Goal: Check status: Check status

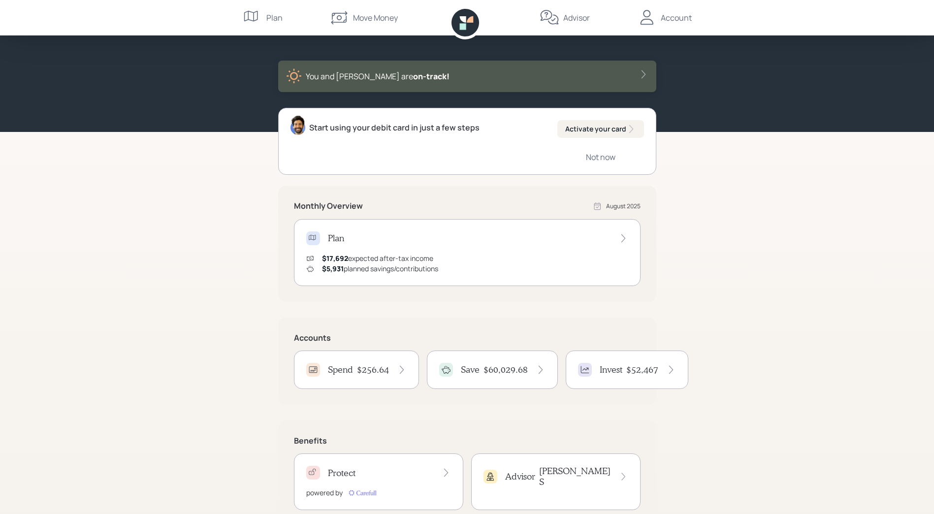
scroll to position [59, 0]
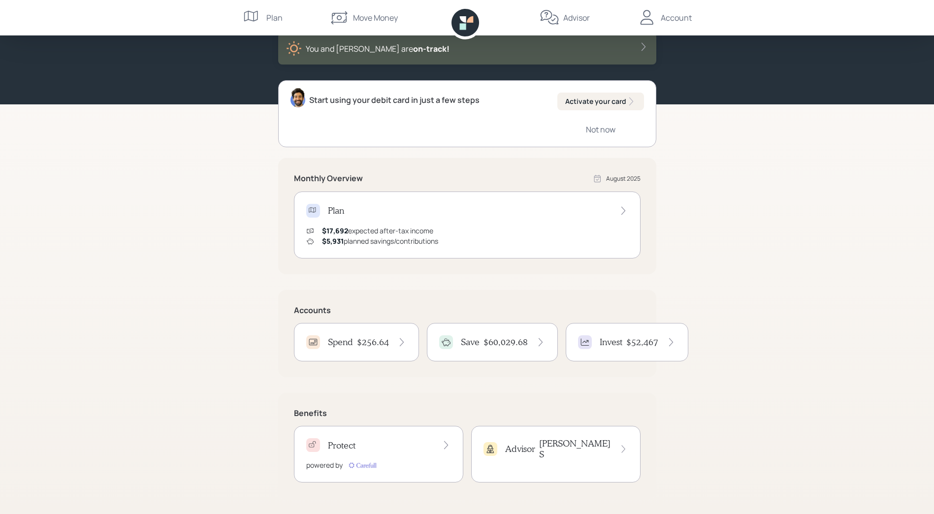
click at [382, 342] on h4 "$256.64" at bounding box center [373, 342] width 32 height 11
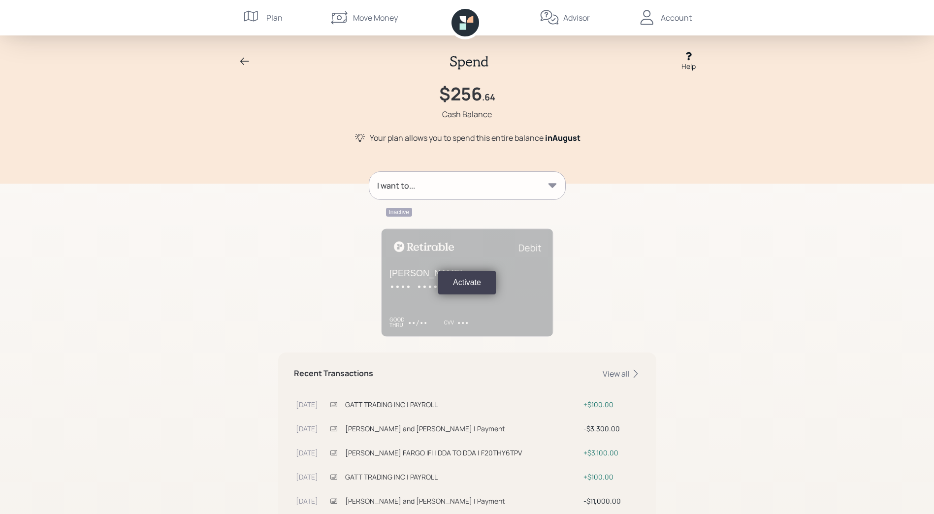
click at [247, 59] on icon at bounding box center [245, 62] width 12 height 12
